Goal: Task Accomplishment & Management: Manage account settings

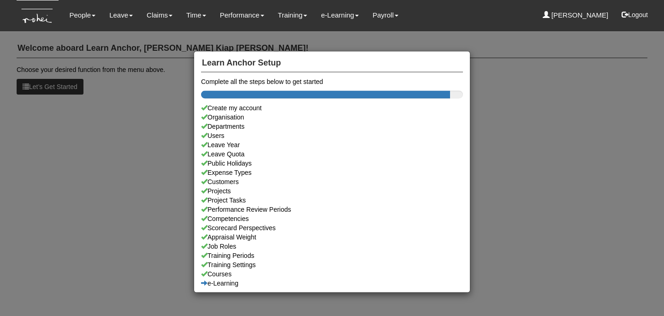
click at [117, 126] on div "Learn Anchor Setup Complete all the steps below to get started Create my accoun…" at bounding box center [332, 158] width 664 height 316
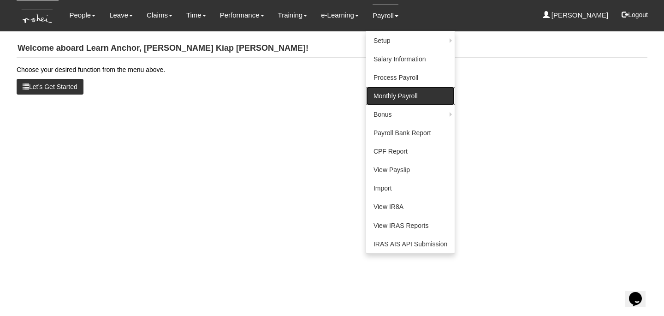
click at [383, 89] on link "Monthly Payroll" at bounding box center [410, 96] width 88 height 18
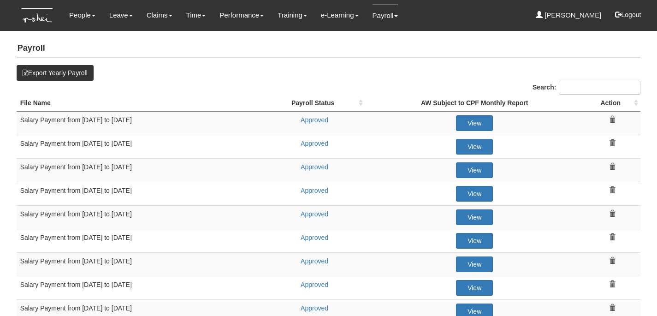
select select "50"
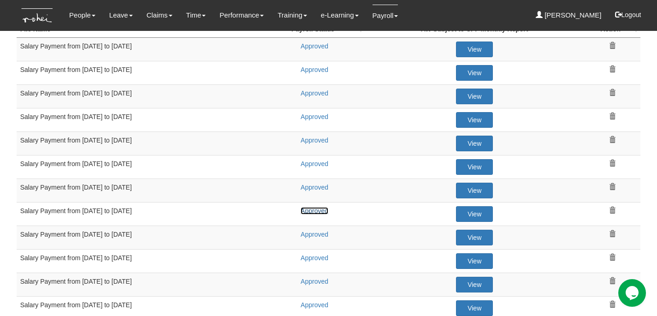
scroll to position [68, 0]
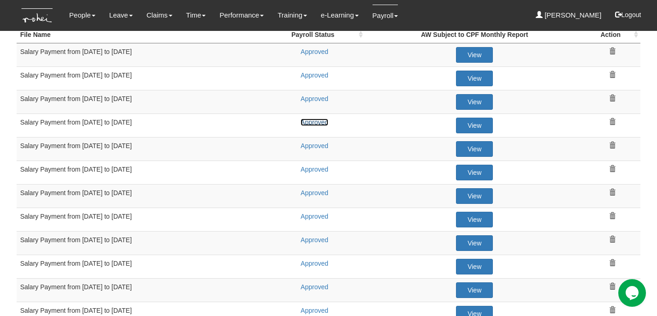
click at [322, 122] on link "Approved" at bounding box center [314, 121] width 28 height 7
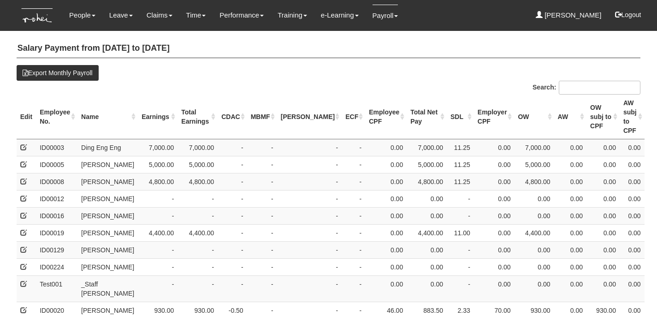
select select "50"
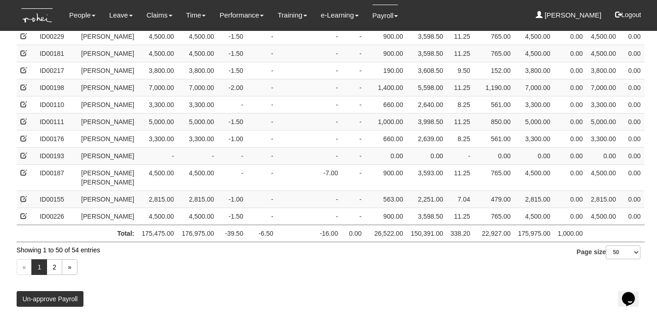
scroll to position [947, 0]
click at [48, 264] on link "2" at bounding box center [55, 267] width 16 height 16
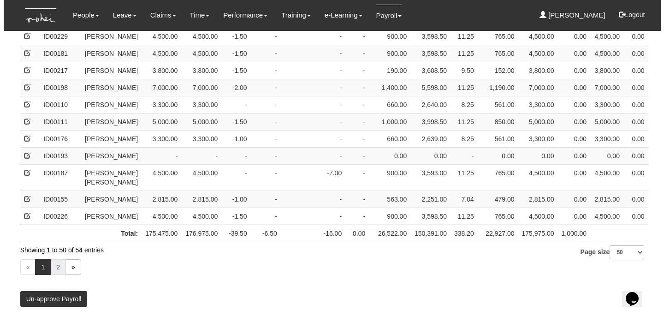
scroll to position [0, 0]
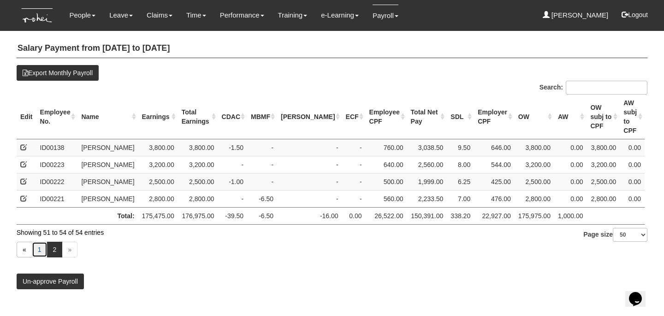
click at [41, 254] on link "1" at bounding box center [40, 249] width 16 height 16
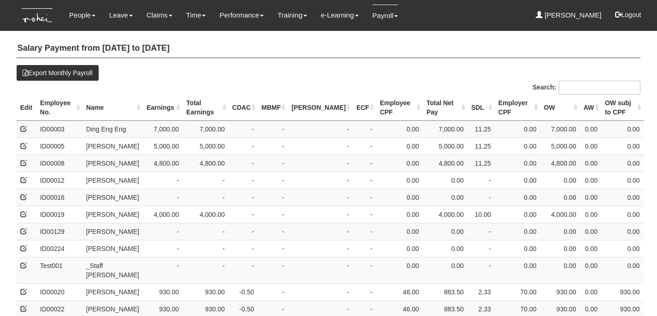
select select "50"
click at [307, 106] on th "SINDA" at bounding box center [320, 107] width 65 height 26
click at [309, 109] on th "SINDA" at bounding box center [320, 107] width 65 height 26
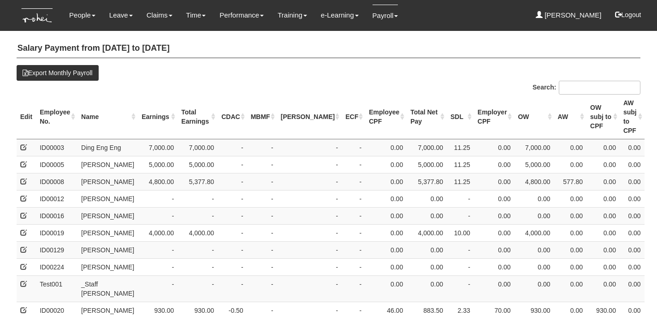
select select "50"
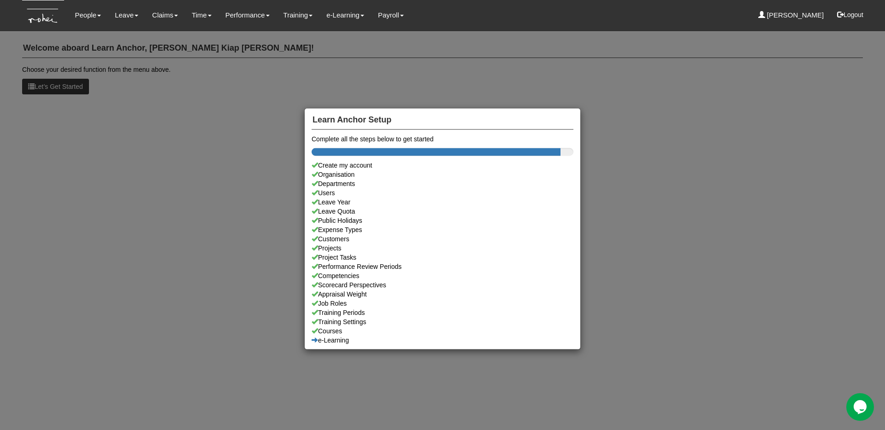
click at [254, 44] on div "Learn Anchor Setup Complete all the steps below to get started Create my accoun…" at bounding box center [442, 215] width 885 height 430
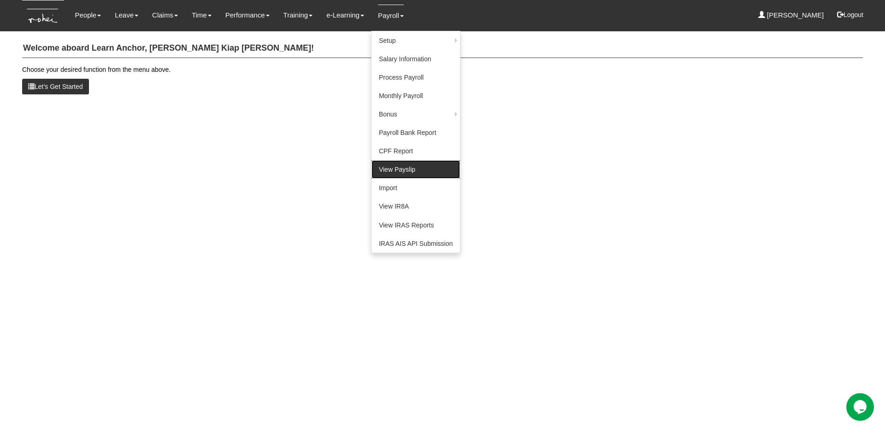
click at [389, 173] on link "View Payslip" at bounding box center [415, 169] width 88 height 18
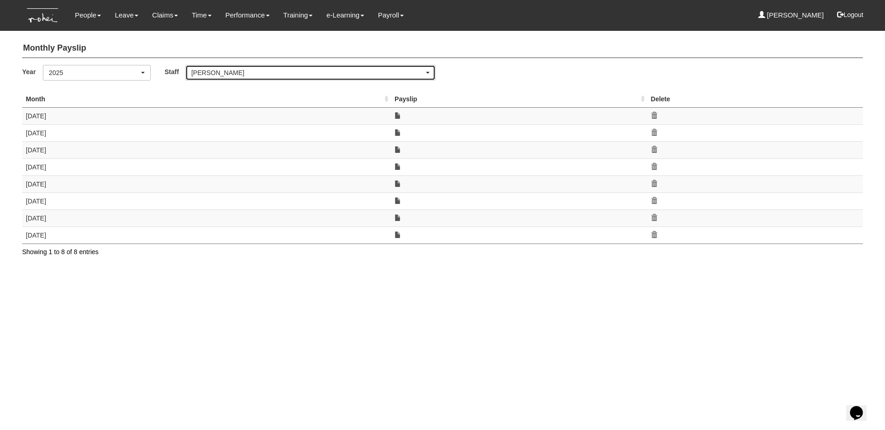
click at [225, 71] on div "[PERSON_NAME]" at bounding box center [307, 72] width 233 height 9
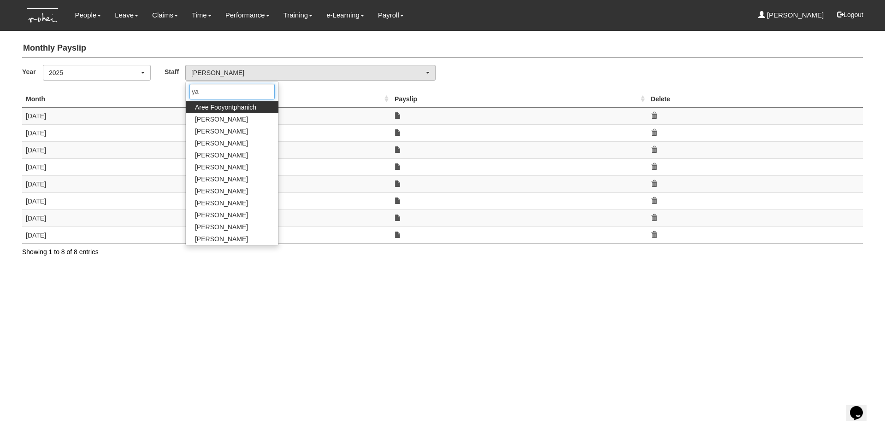
type input "yan"
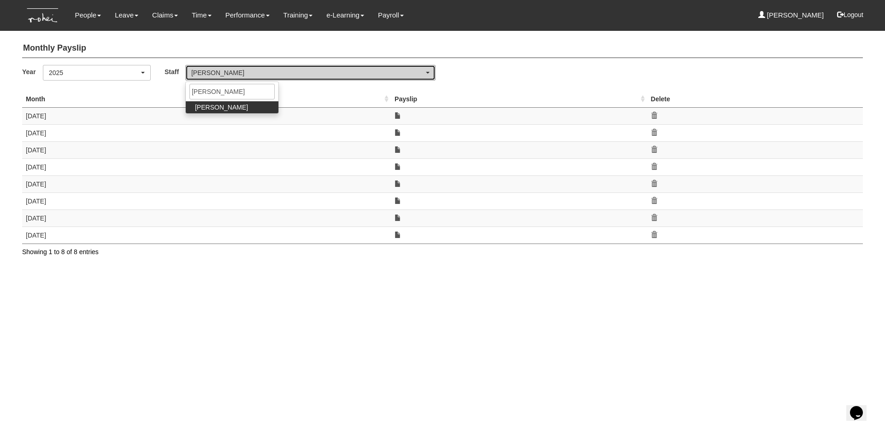
select select "5c9ef5a6-5da0-45d7-b594-a8a35f9e09df"
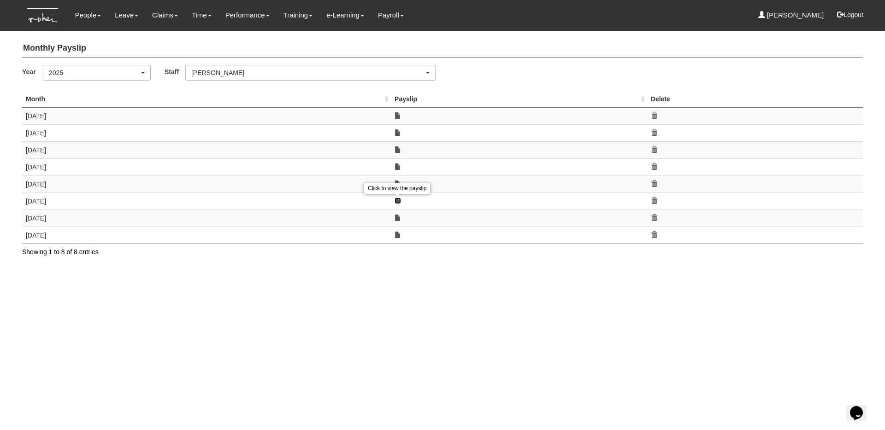
click at [398, 203] on link at bounding box center [397, 201] width 6 height 6
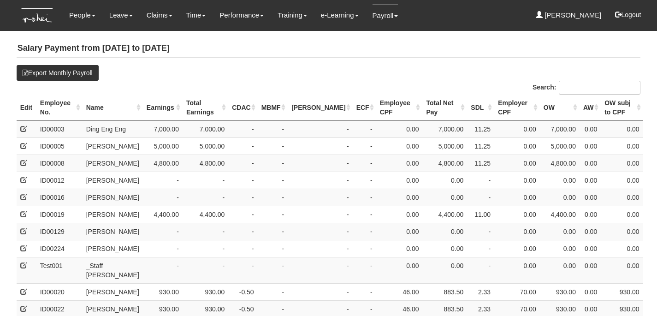
select select "50"
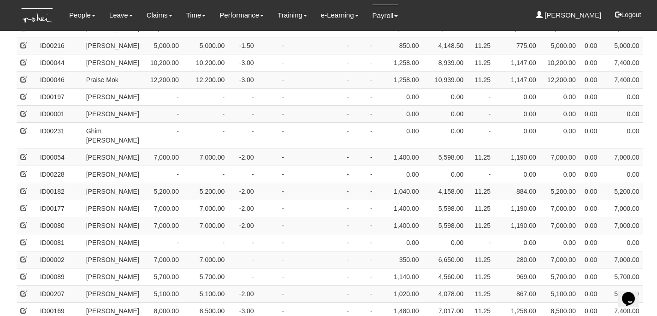
scroll to position [791, 0]
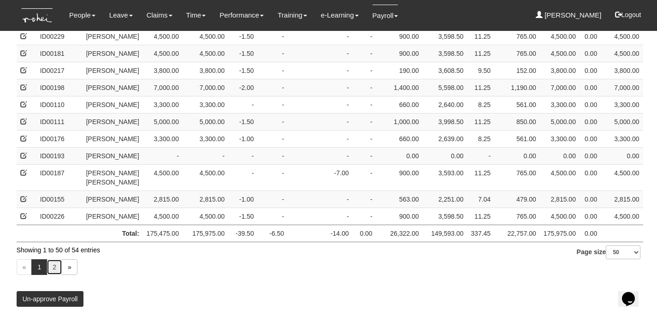
click at [51, 268] on link "2" at bounding box center [55, 267] width 16 height 16
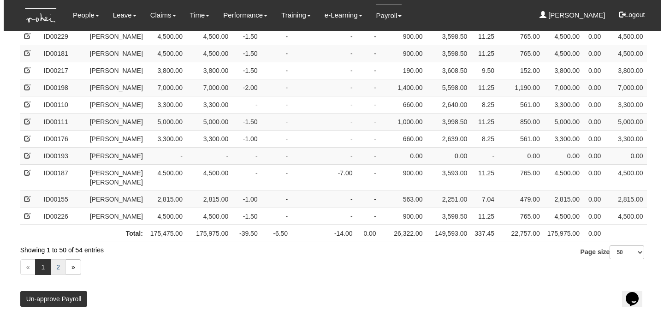
scroll to position [0, 0]
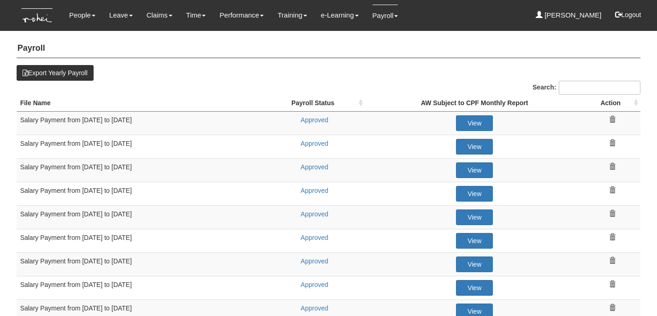
select select "50"
click at [317, 144] on link "Approved" at bounding box center [314, 143] width 28 height 7
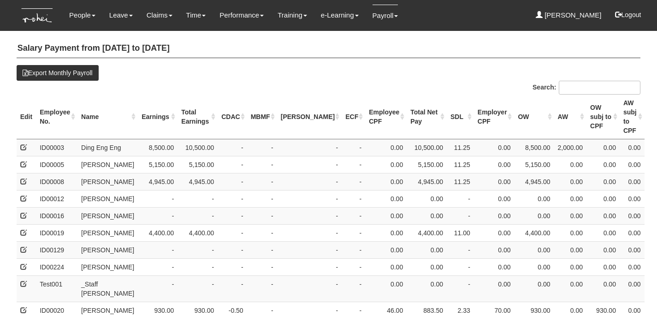
select select "50"
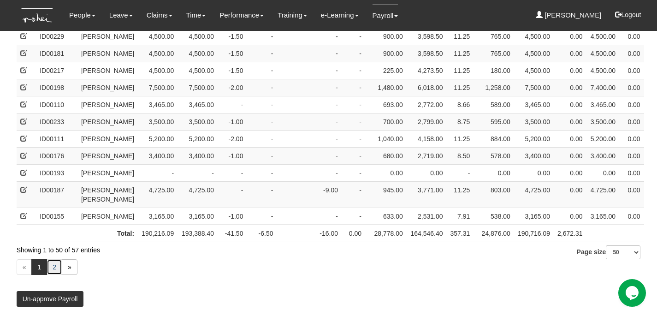
click at [55, 269] on link "2" at bounding box center [55, 267] width 16 height 16
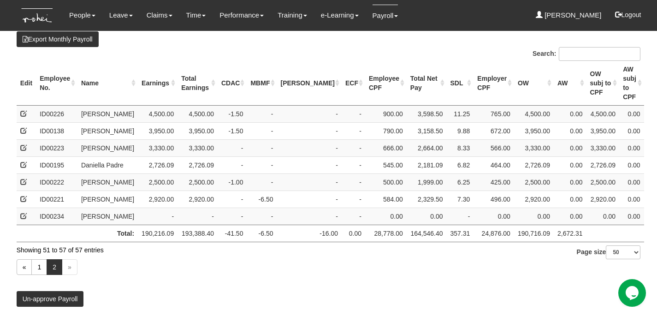
scroll to position [54, 0]
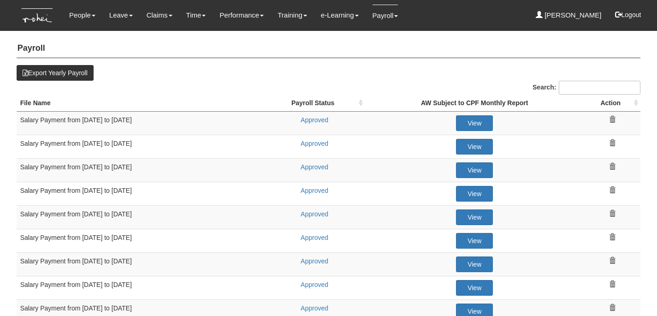
select select "50"
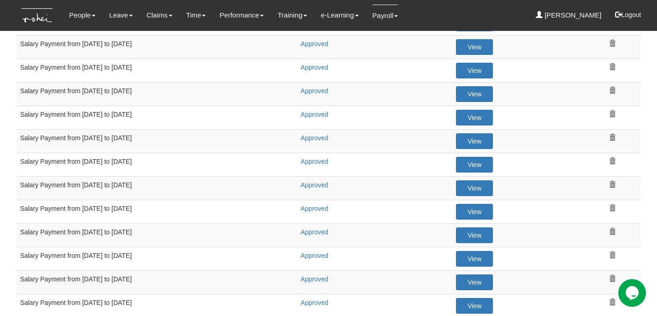
scroll to position [173, 0]
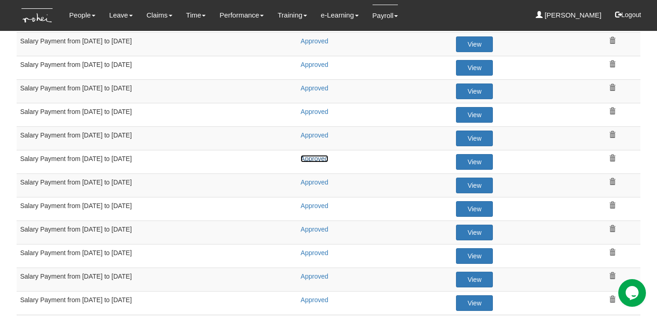
click at [317, 156] on link "Approved" at bounding box center [314, 158] width 28 height 7
click at [315, 180] on div at bounding box center [328, 157] width 55 height 55
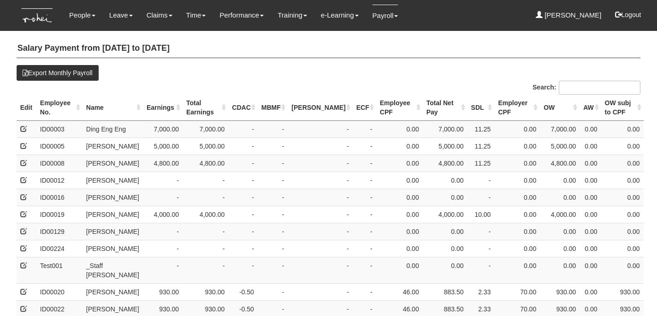
select select "50"
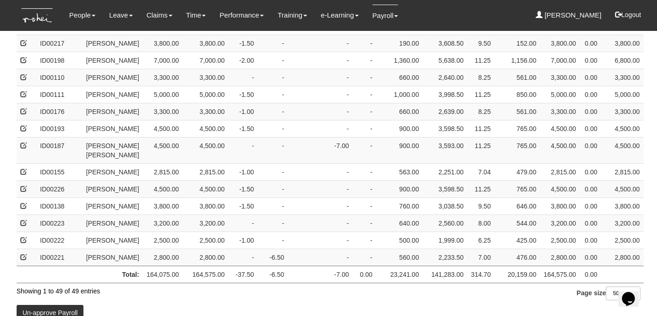
scroll to position [728, 0]
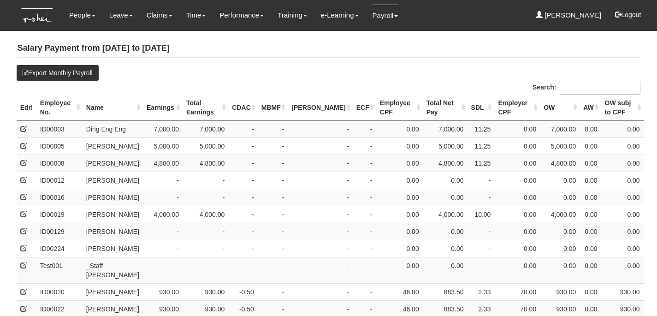
select select "50"
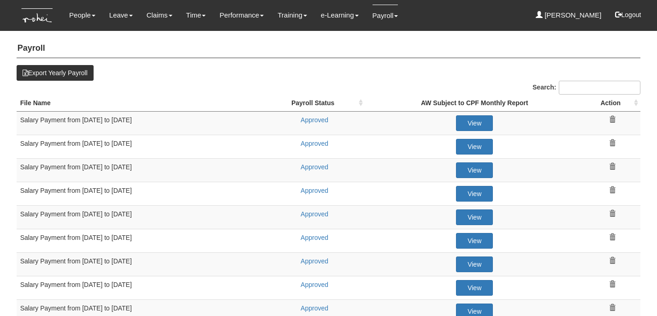
select select "50"
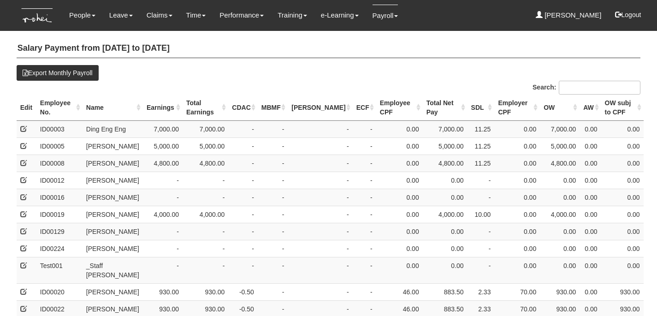
select select "50"
